Goal: Transaction & Acquisition: Subscribe to service/newsletter

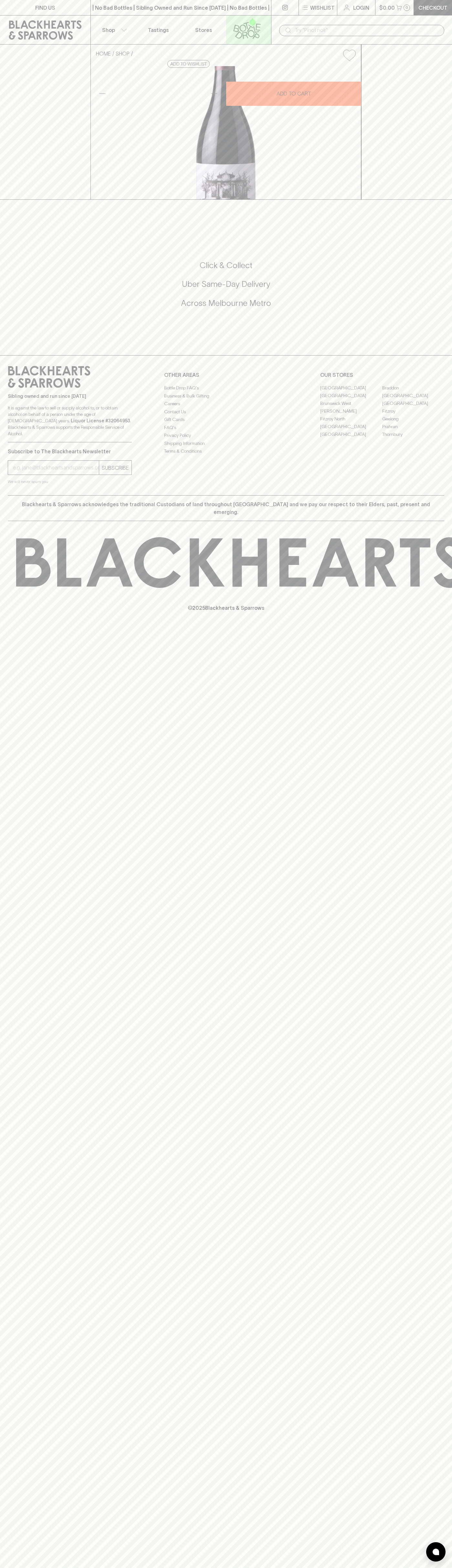
click at [259, 23] on icon at bounding box center [247, 28] width 37 height 21
click at [249, 1567] on html "FIND US | No Bad Bottles | Sibling Owned and Run Since 2006 | No Bad Bottles | …" at bounding box center [226, 784] width 452 height 1568
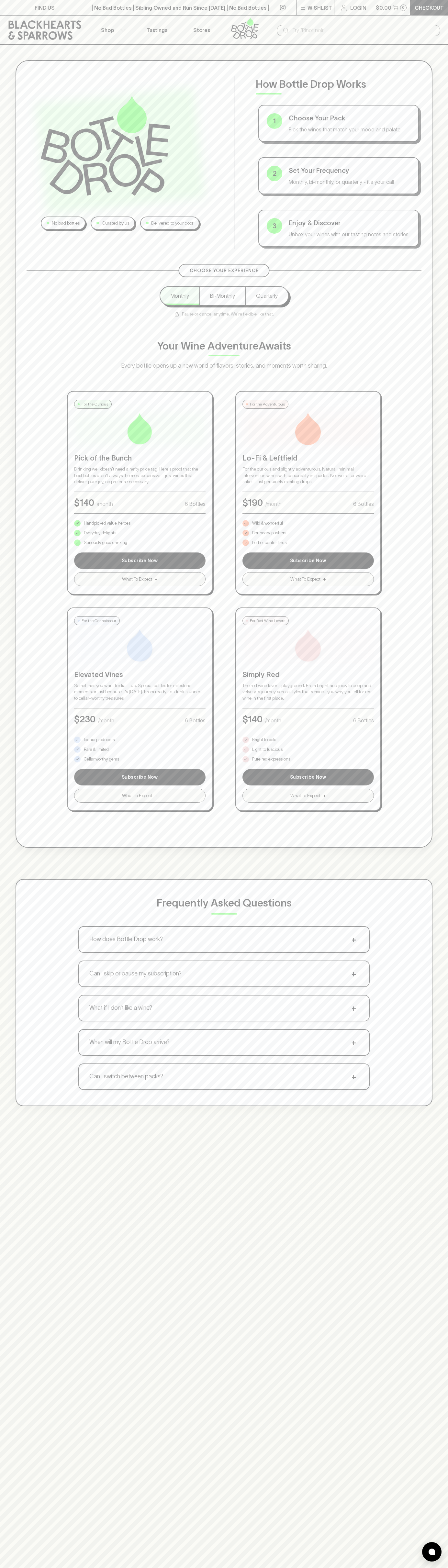
click at [3, 95] on div "No bad bottles Curated by us Delivered to your door How Bottle Drop Works 1 Cho…" at bounding box center [224, 583] width 448 height 1077
click at [264, 740] on p "Bright to bold" at bounding box center [264, 739] width 24 height 7
